Goal: Transaction & Acquisition: Book appointment/travel/reservation

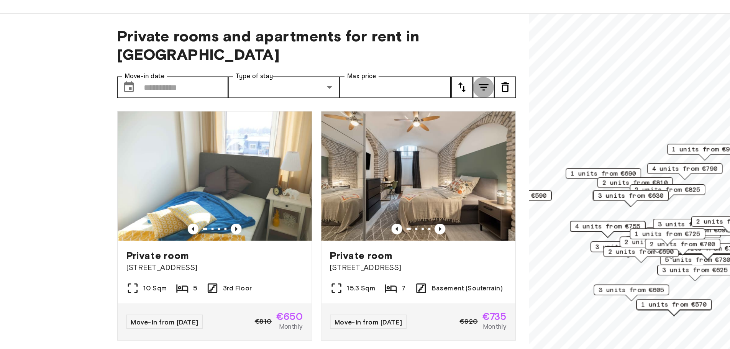
click at [362, 85] on icon "tune" at bounding box center [358, 89] width 9 height 9
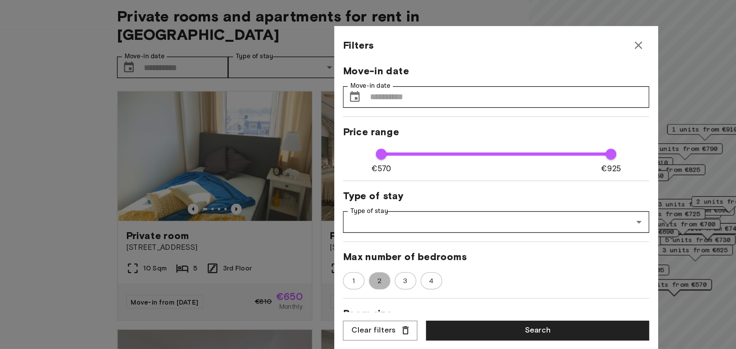
click at [283, 239] on span "2" at bounding box center [284, 241] width 11 height 8
type input "***"
click at [348, 281] on button "Search" at bounding box center [397, 276] width 159 height 14
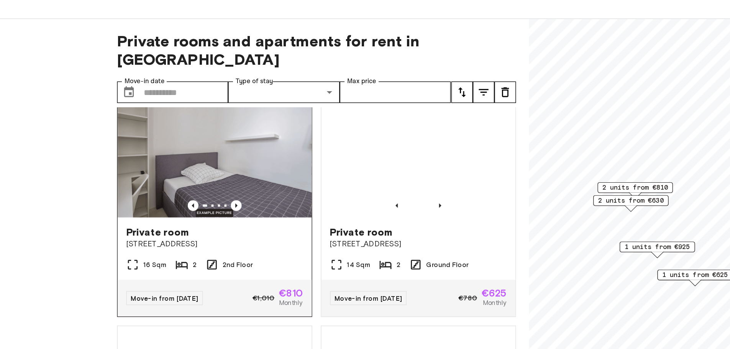
scroll to position [21, 0]
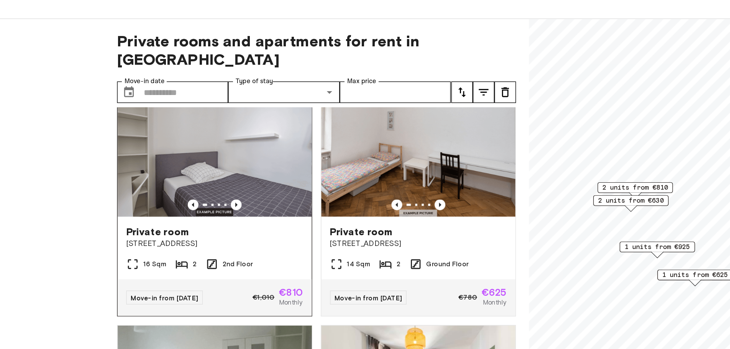
click at [174, 123] on img at bounding box center [168, 132] width 138 height 92
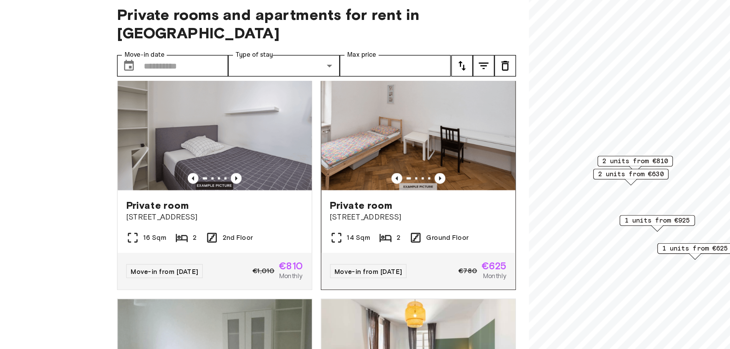
click at [307, 136] on img at bounding box center [313, 132] width 138 height 92
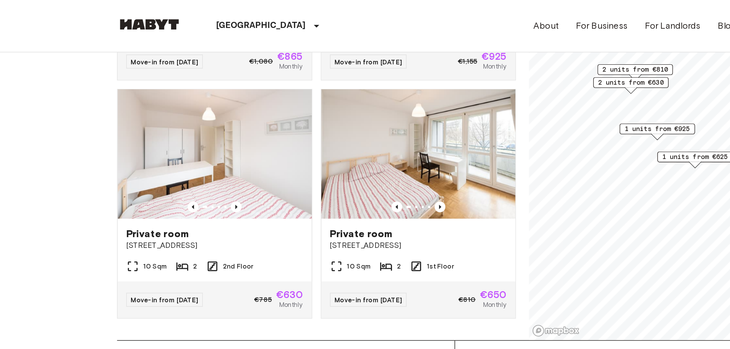
scroll to position [98, 0]
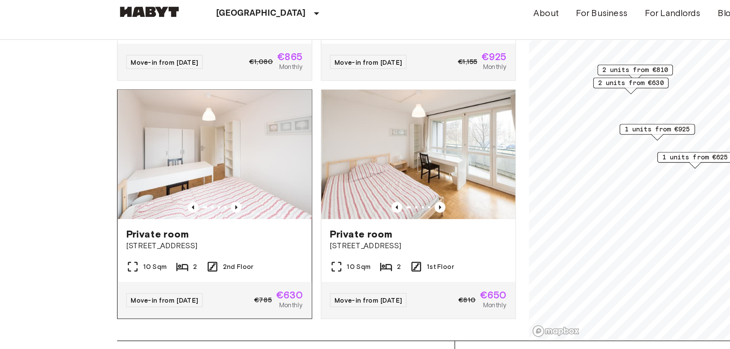
click at [199, 121] on img at bounding box center [168, 119] width 138 height 92
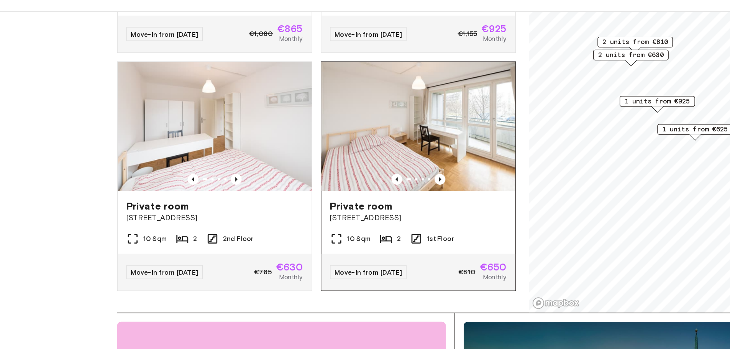
click at [292, 110] on img at bounding box center [313, 119] width 138 height 92
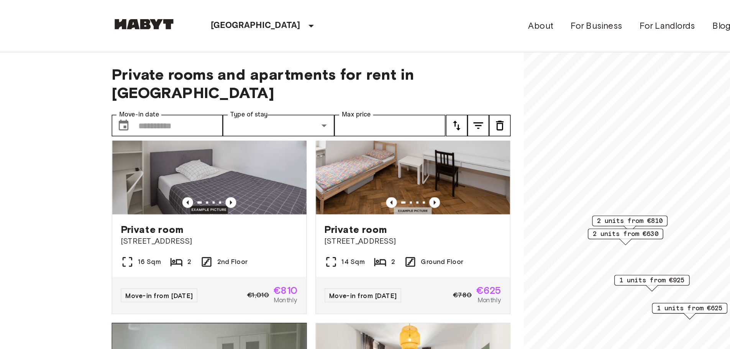
scroll to position [49, 0]
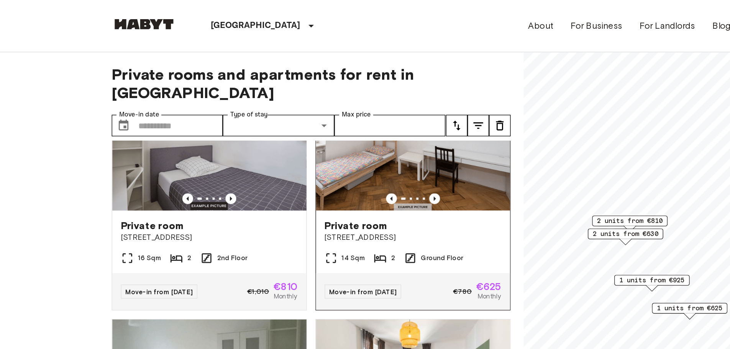
click at [324, 99] on img at bounding box center [313, 104] width 138 height 92
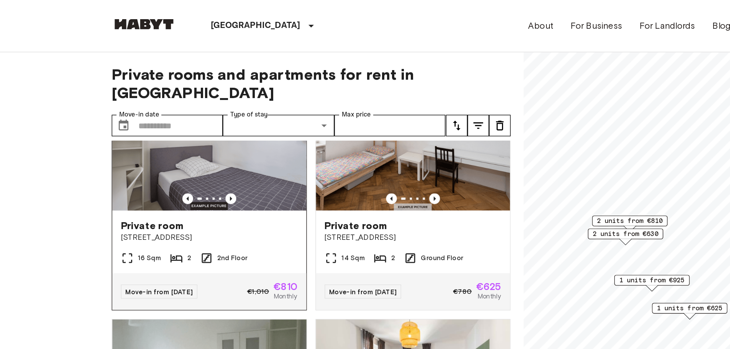
scroll to position [0, 0]
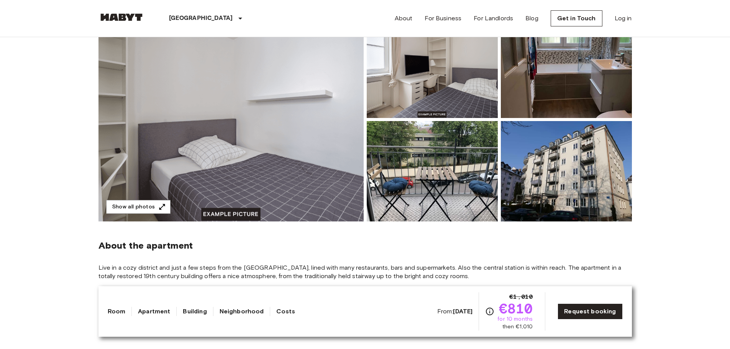
scroll to position [89, 0]
click at [285, 121] on img at bounding box center [230, 120] width 265 height 204
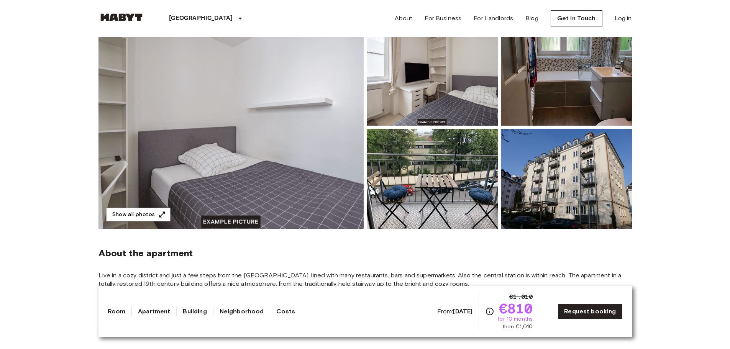
scroll to position [83, 0]
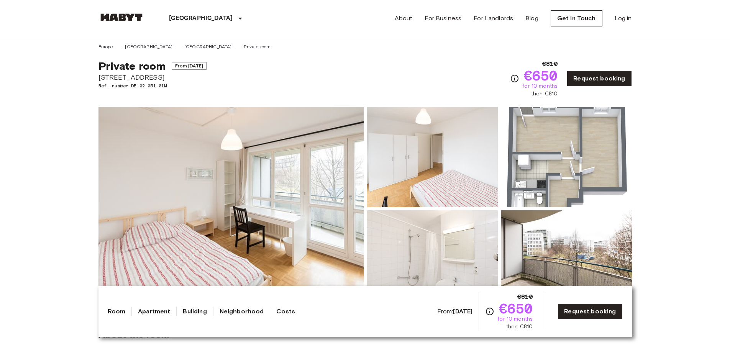
click at [571, 132] on img at bounding box center [566, 157] width 131 height 100
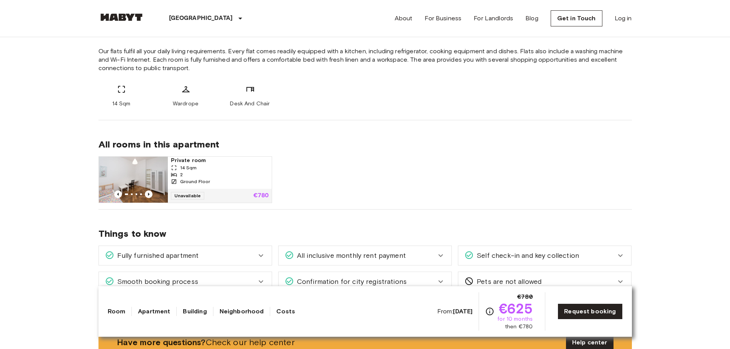
scroll to position [337, 0]
